Goal: Task Accomplishment & Management: Manage account settings

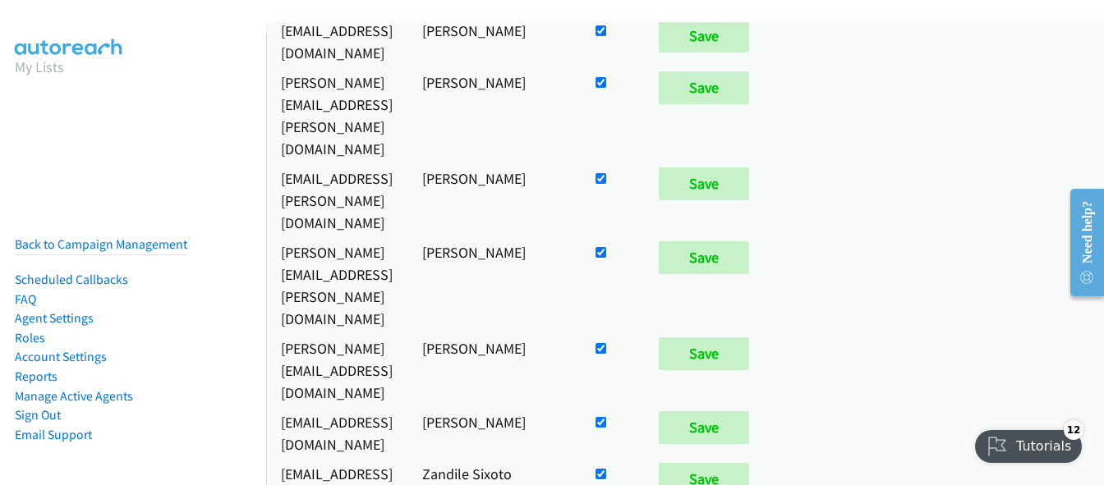
scroll to position [604, 0]
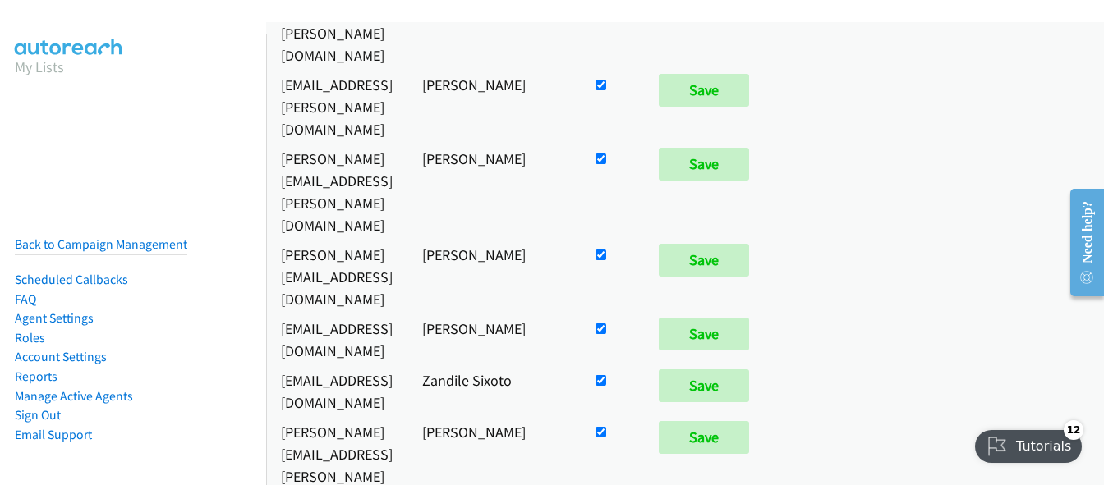
checkbox input "false"
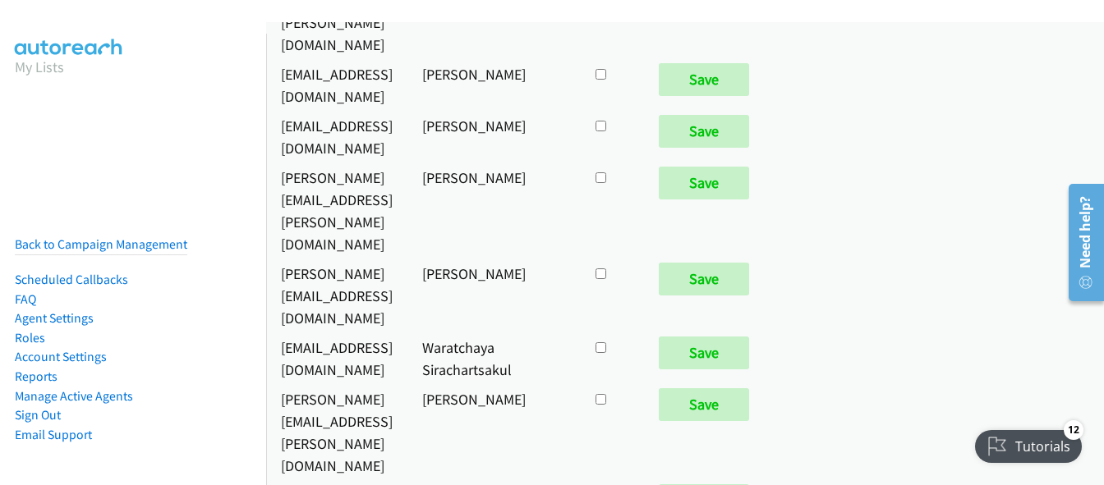
checkbox input "true"
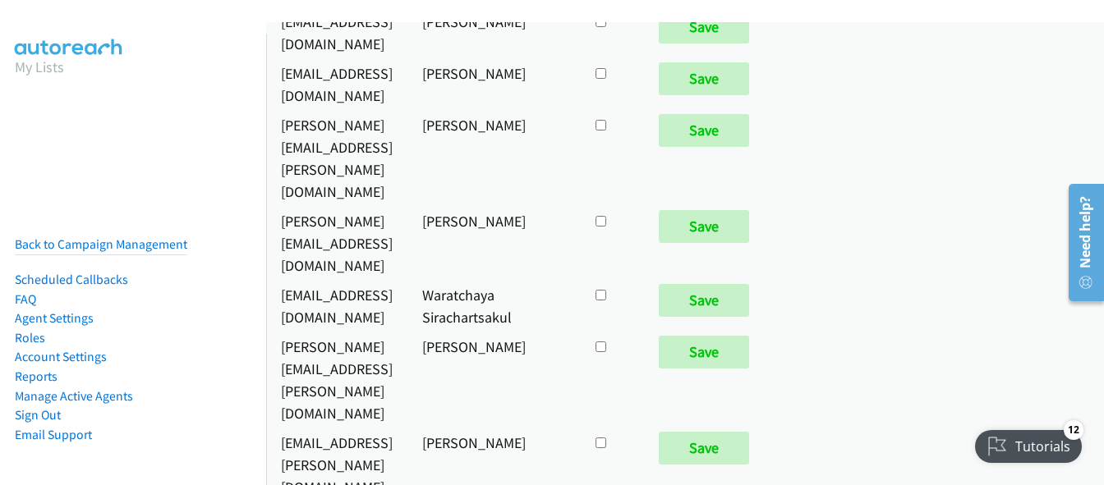
scroll to position [8096, 0]
